Goal: Information Seeking & Learning: Learn about a topic

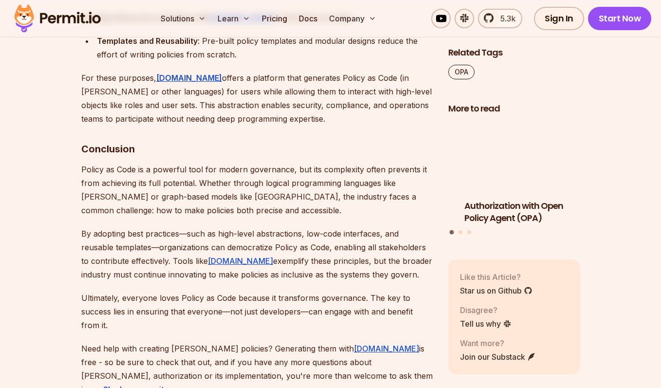
scroll to position [3360, 0]
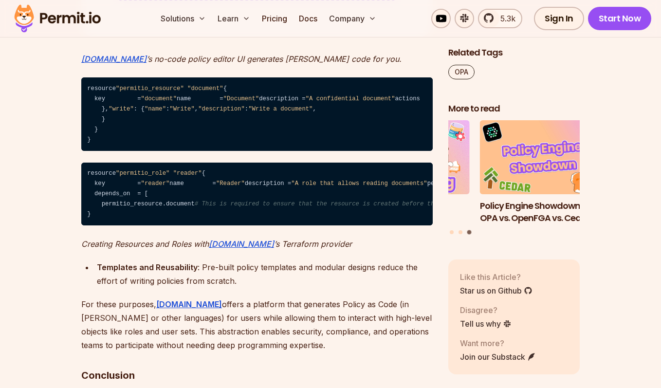
scroll to position [2873, 0]
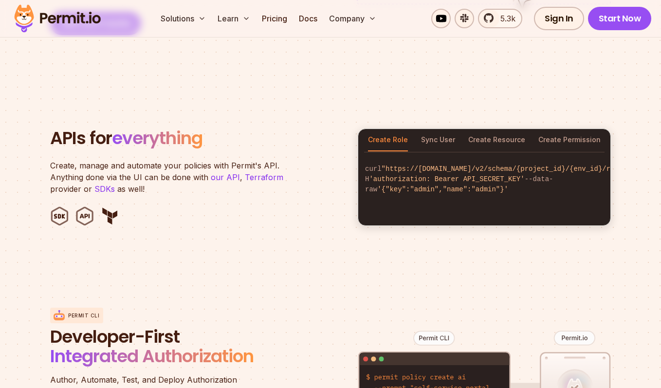
scroll to position [925, 0]
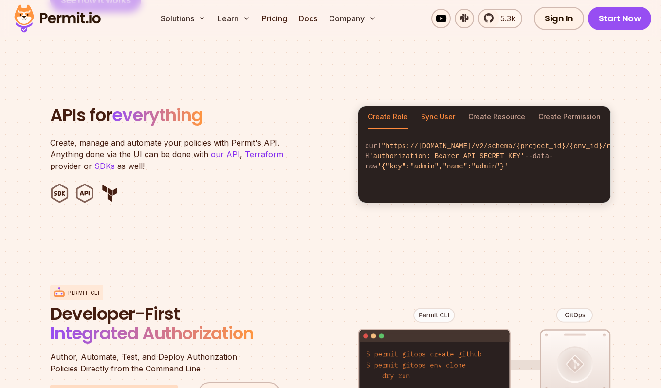
click at [432, 106] on button "Sync User" at bounding box center [438, 117] width 34 height 22
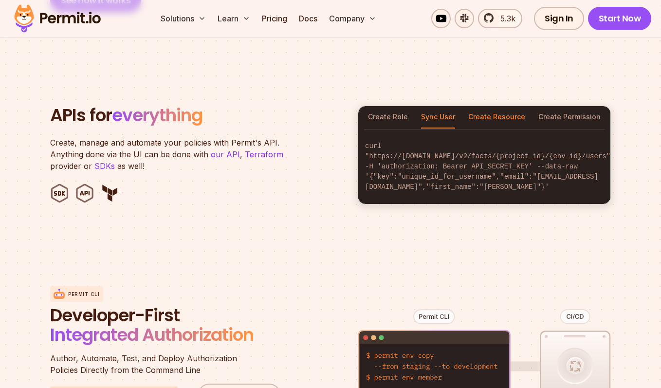
click at [501, 106] on button "Create Resource" at bounding box center [496, 117] width 57 height 22
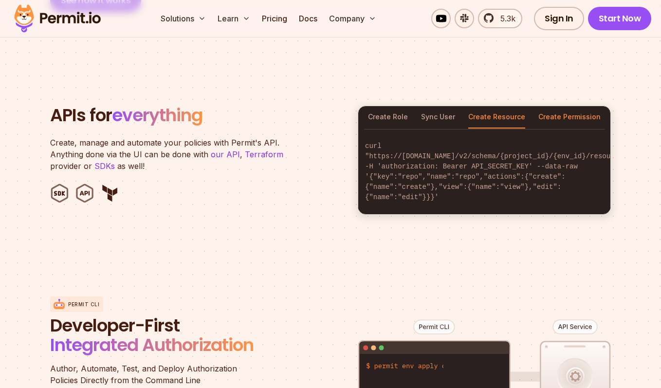
click at [594, 106] on button "Create Permission" at bounding box center [570, 117] width 62 height 22
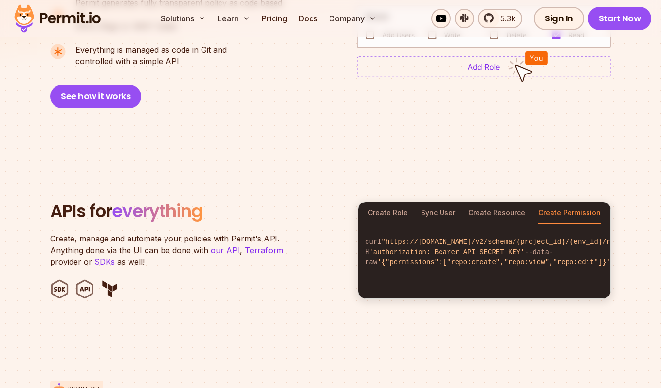
scroll to position [828, 0]
